Goal: Find contact information: Find contact information

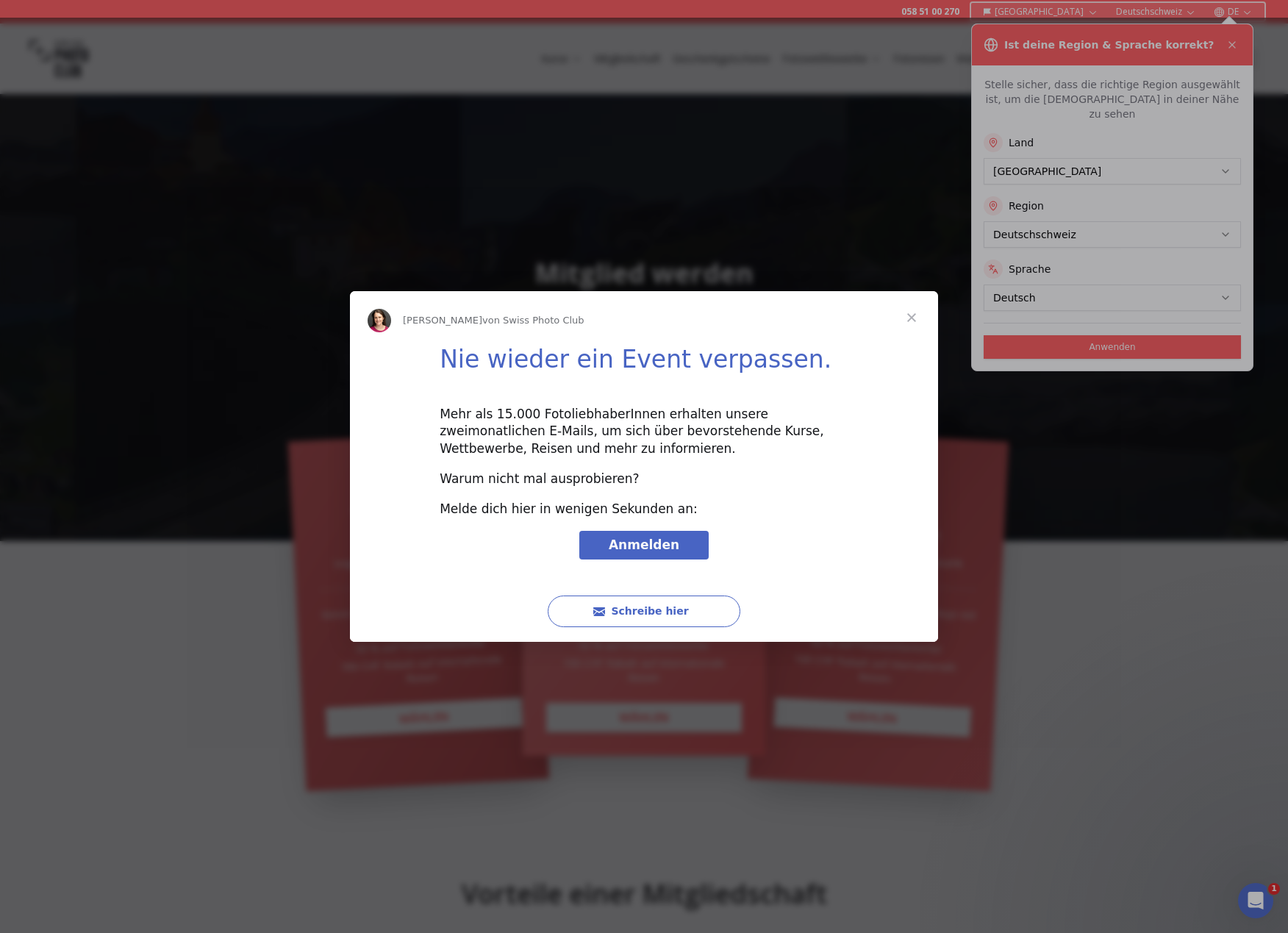
click at [1099, 335] on div "Intercom Messenger" at bounding box center [644, 466] width 1288 height 933
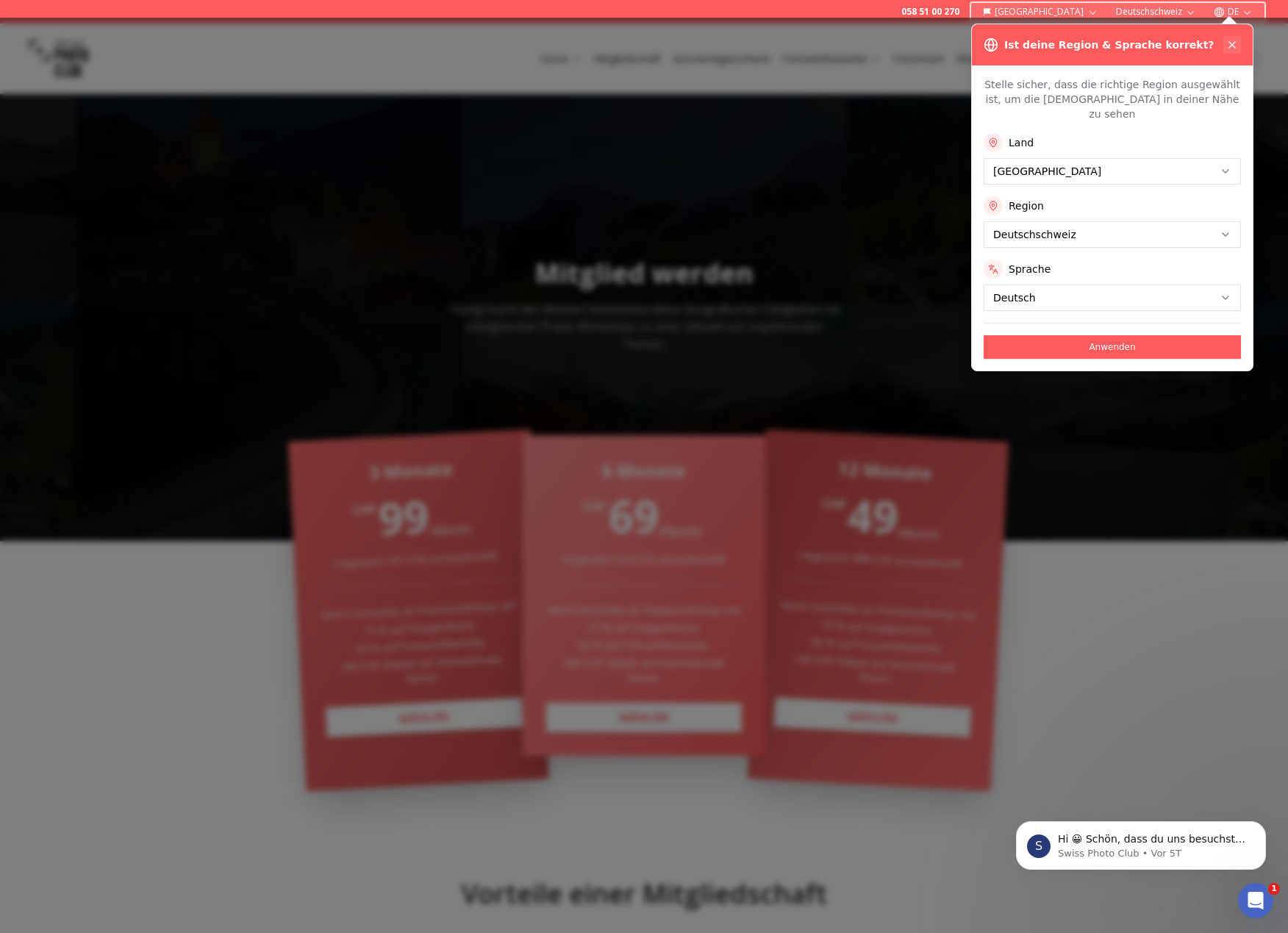
click at [1235, 46] on icon at bounding box center [1232, 45] width 11 height 11
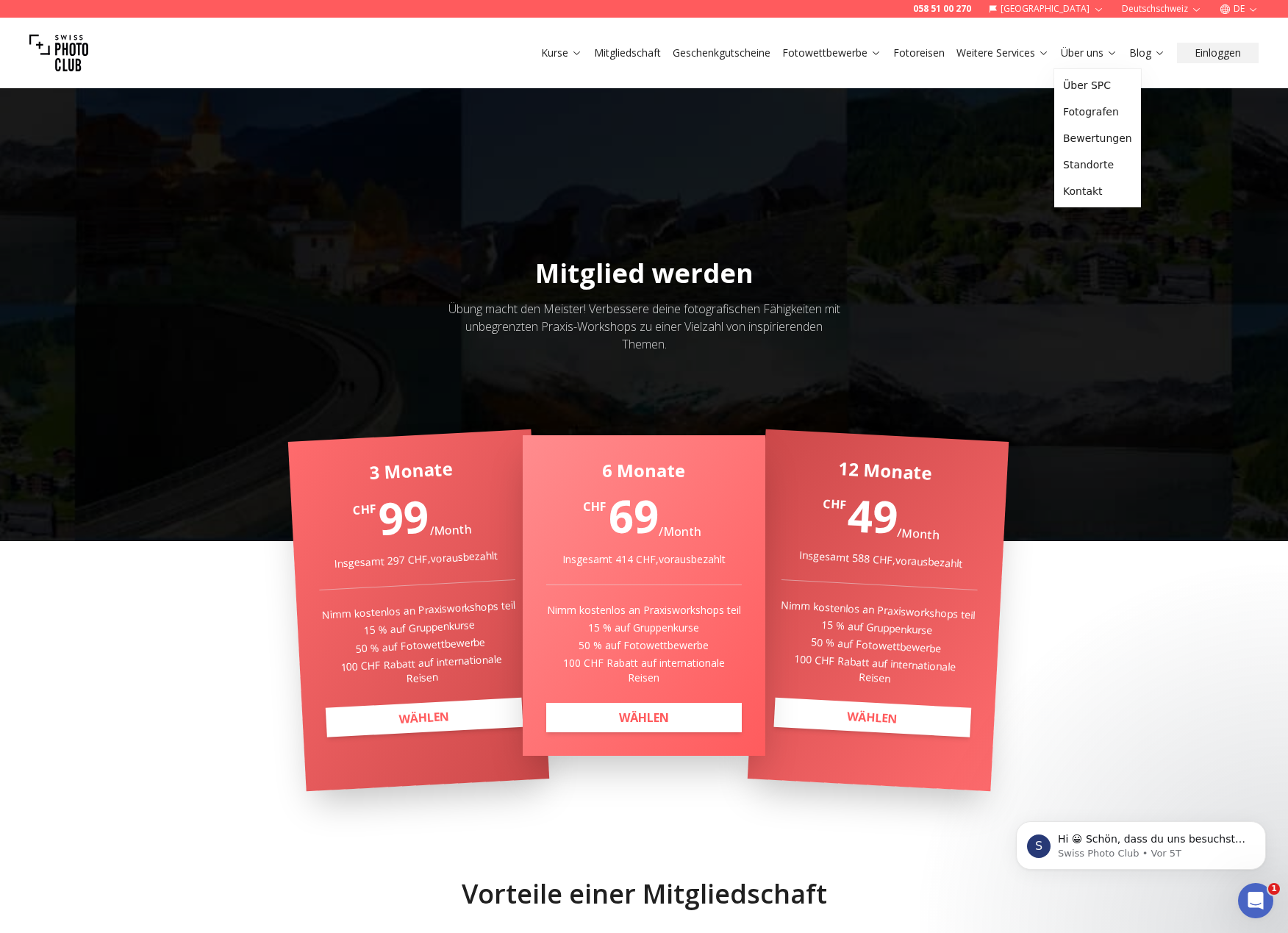
click at [1094, 55] on link "Über uns" at bounding box center [1089, 52] width 57 height 14
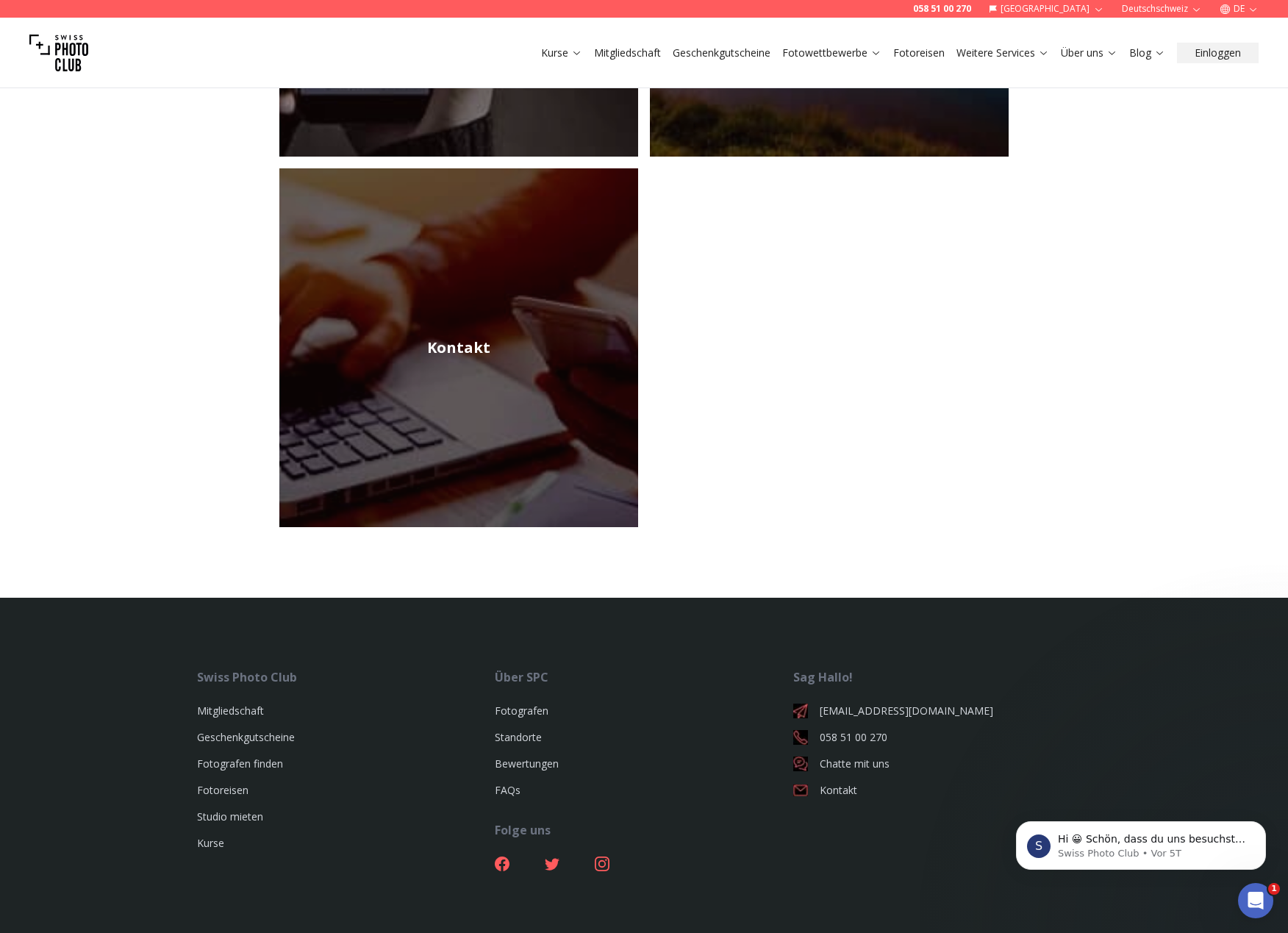
scroll to position [883, 0]
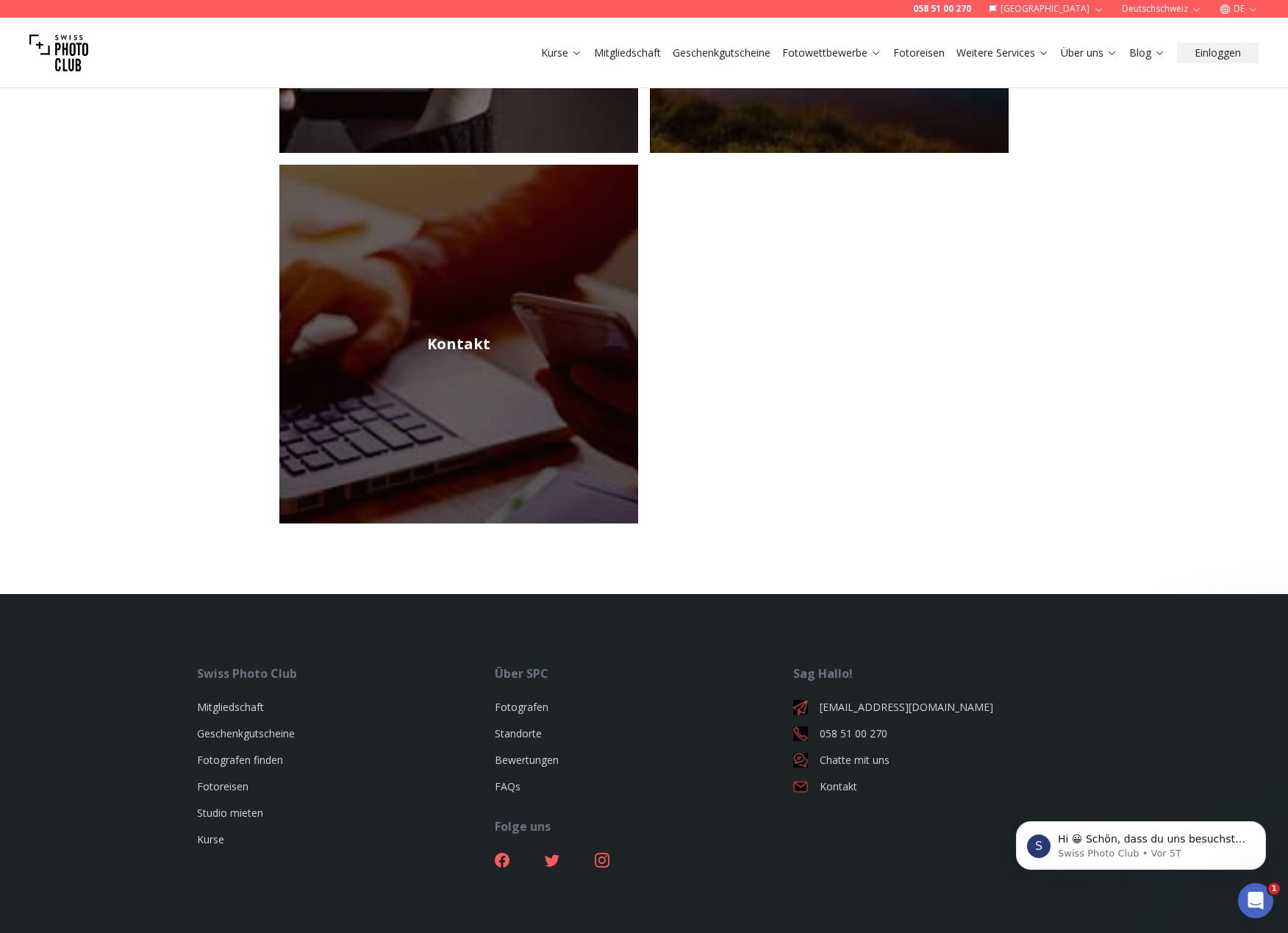
click at [435, 333] on h2 "Kontakt" at bounding box center [459, 344] width 64 height 21
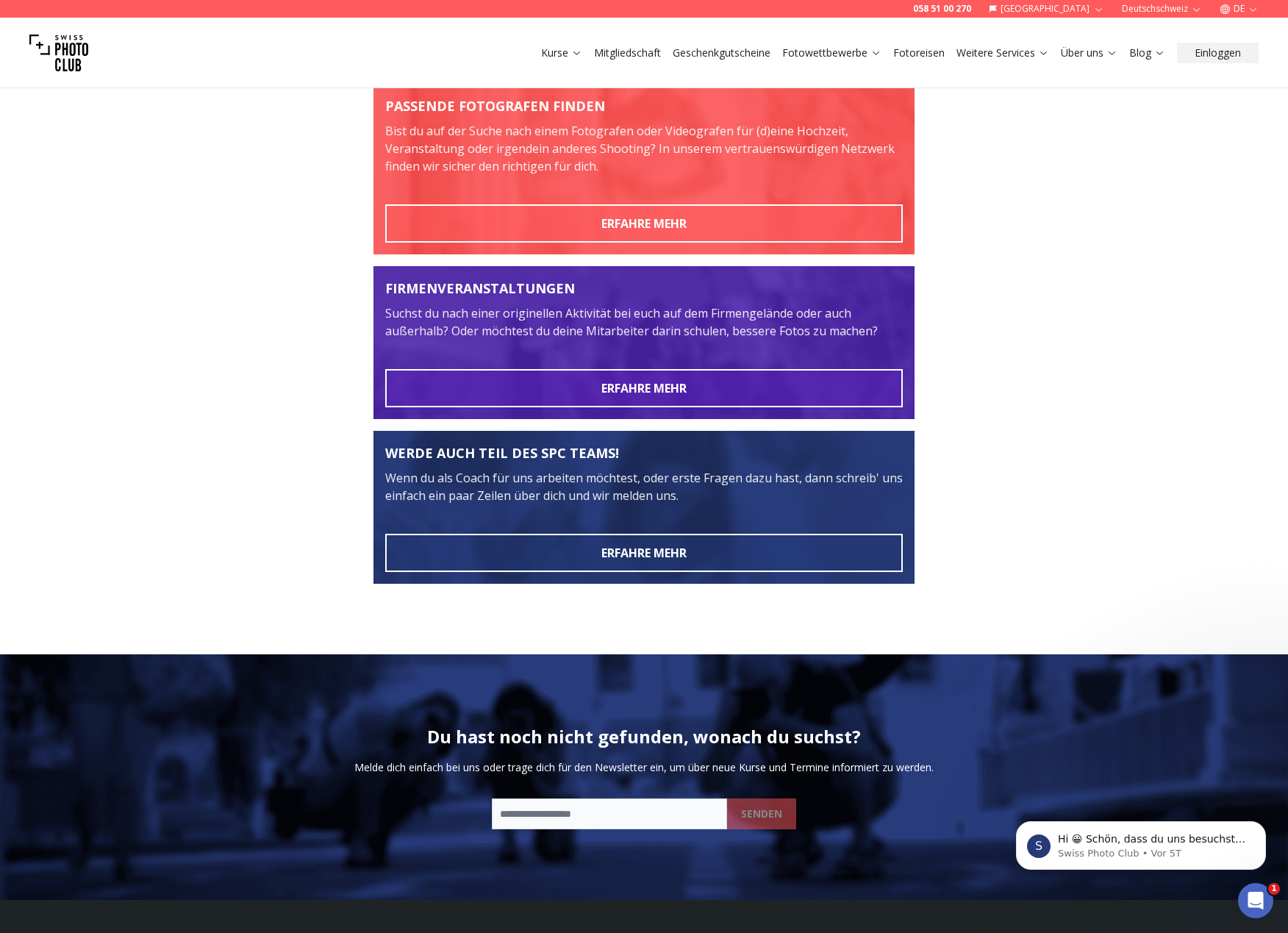
scroll to position [735, 0]
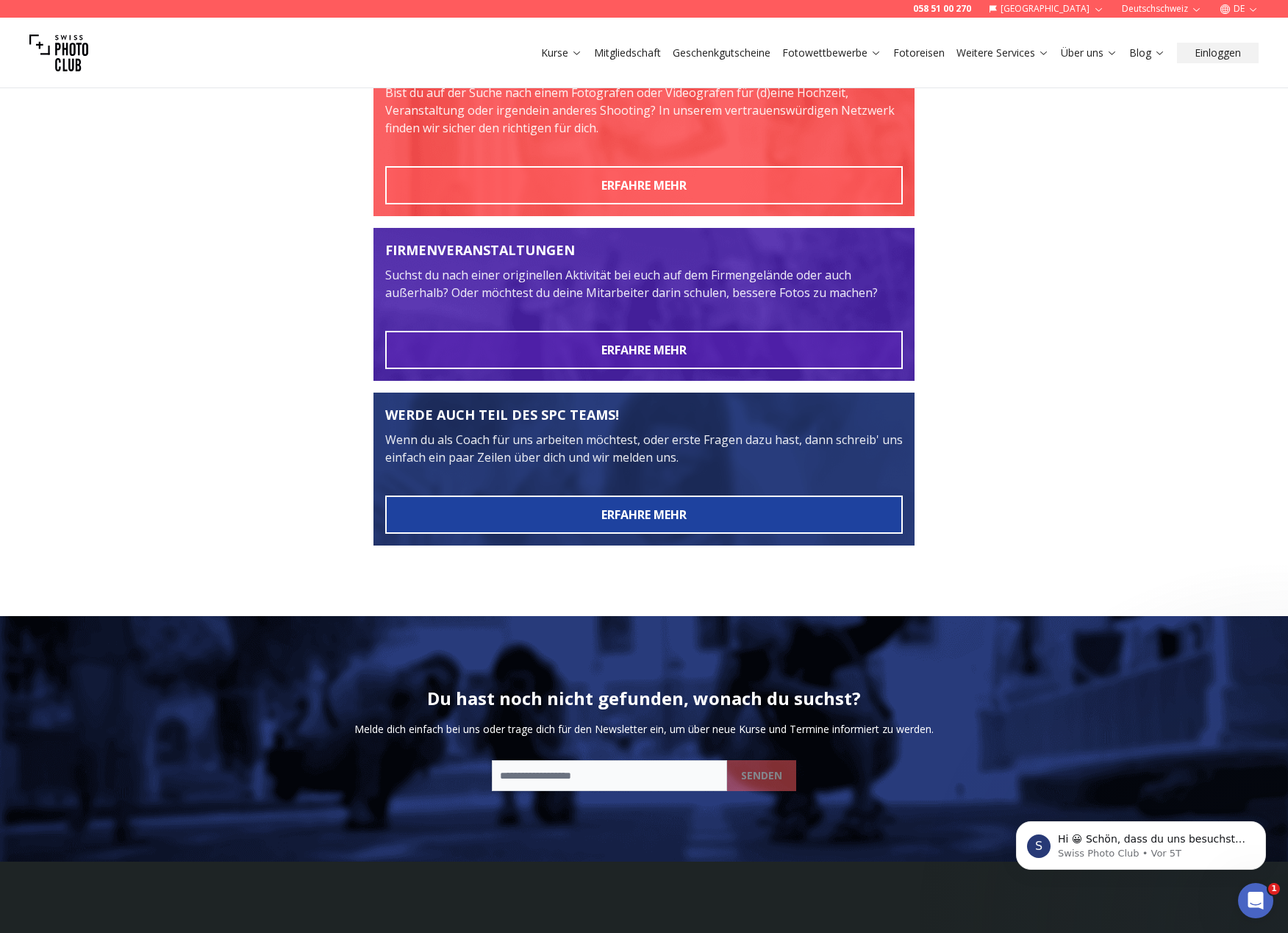
click at [676, 518] on button "ERFAHRE MEHR" at bounding box center [643, 515] width 518 height 38
